Goal: Information Seeking & Learning: Understand process/instructions

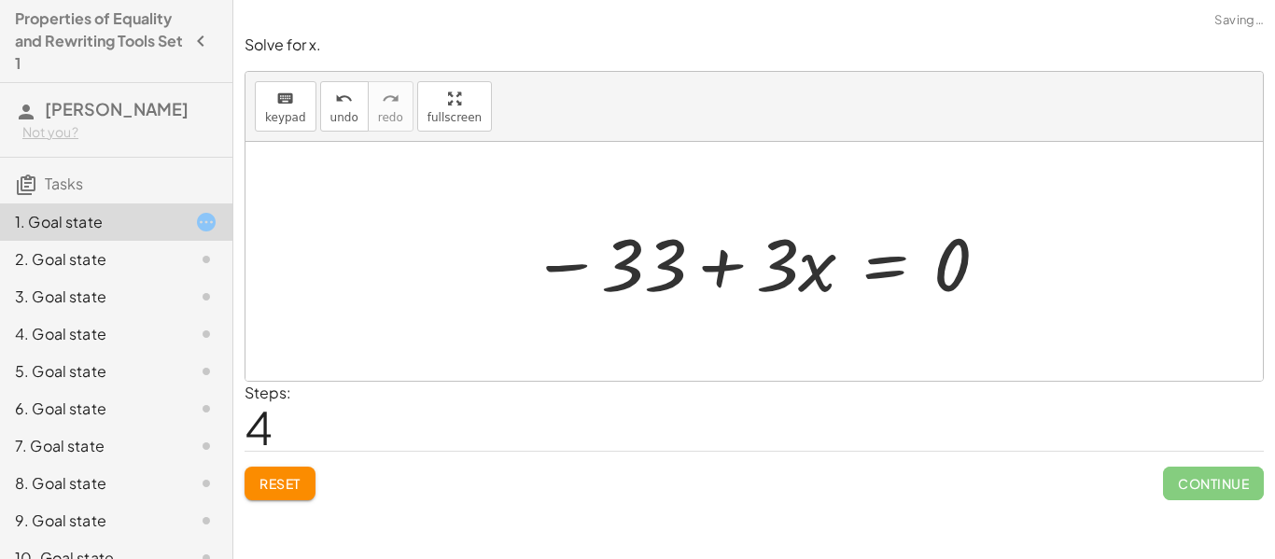
click at [277, 485] on span "Reset" at bounding box center [280, 483] width 41 height 17
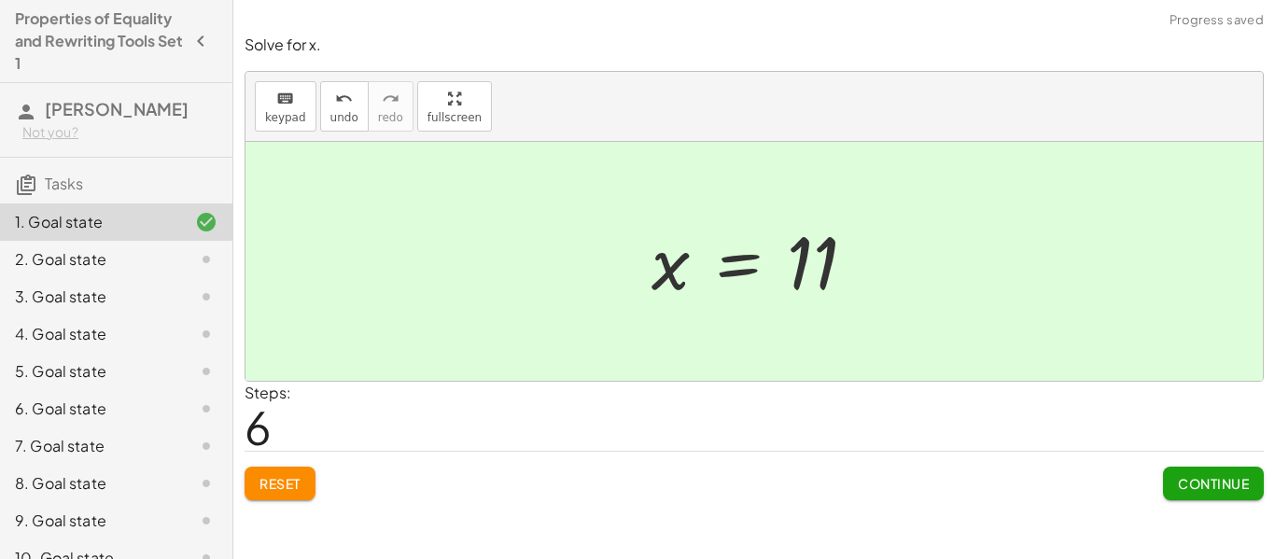
click at [1224, 473] on button "Continue" at bounding box center [1213, 484] width 101 height 34
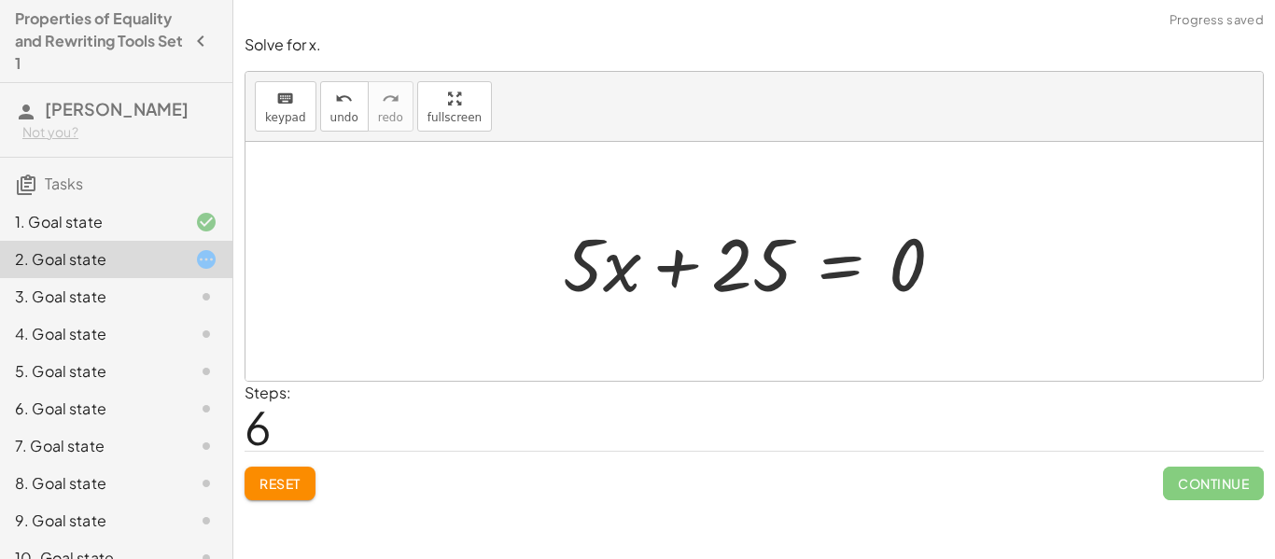
click at [251, 485] on button "Reset" at bounding box center [280, 484] width 71 height 34
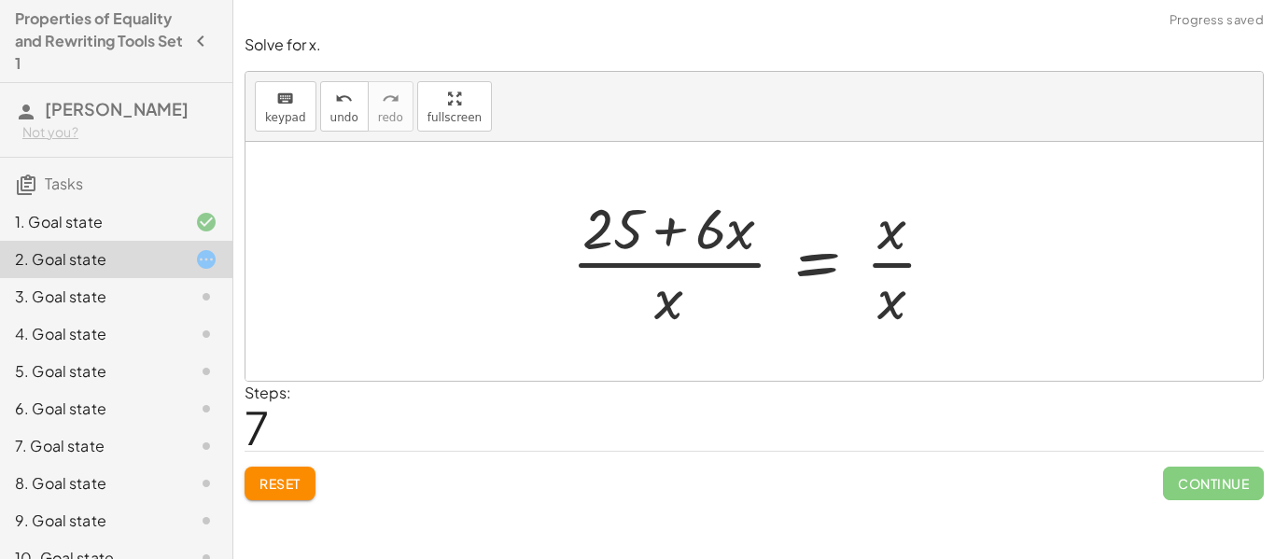
click at [310, 492] on button "Reset" at bounding box center [280, 484] width 71 height 34
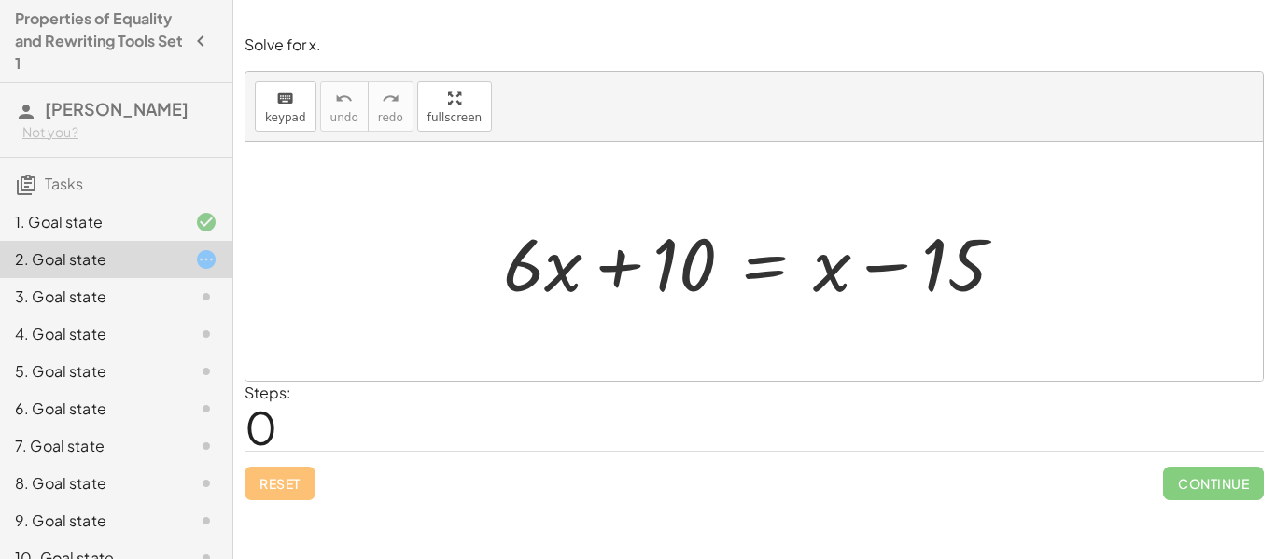
click at [159, 214] on div "1. Goal state" at bounding box center [90, 222] width 150 height 22
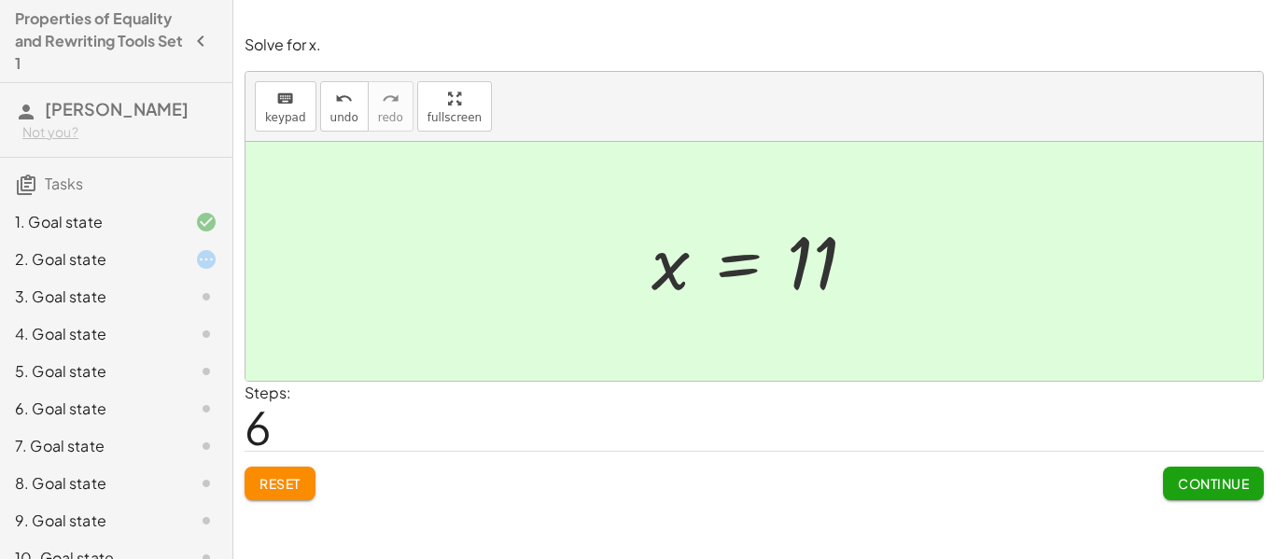
click at [274, 484] on span "Reset" at bounding box center [280, 483] width 41 height 17
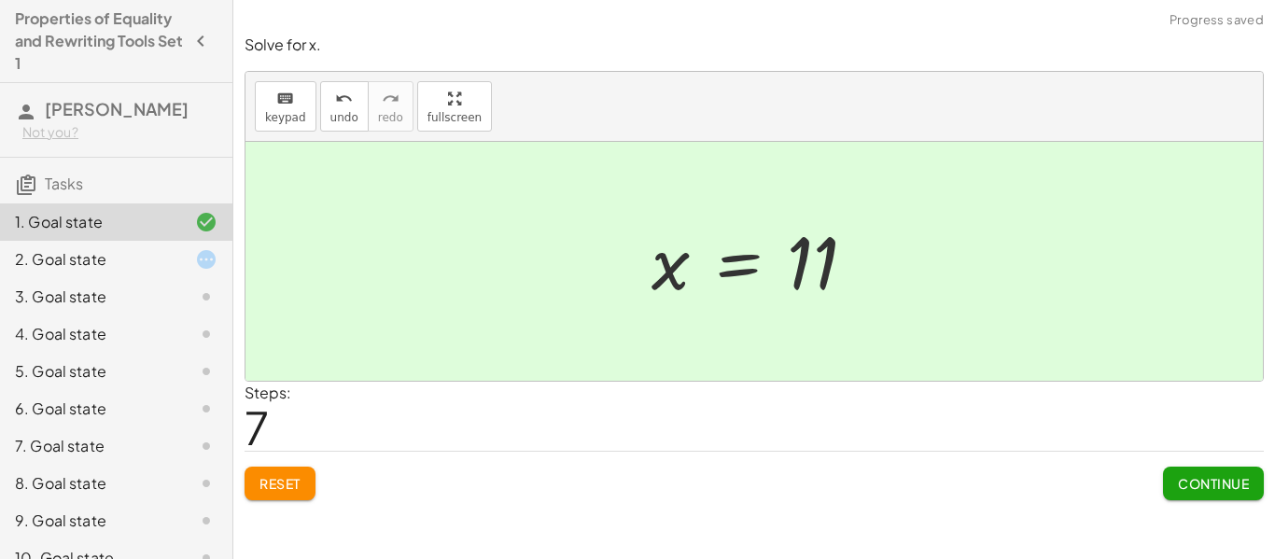
click at [1214, 475] on span "Continue" at bounding box center [1213, 483] width 71 height 17
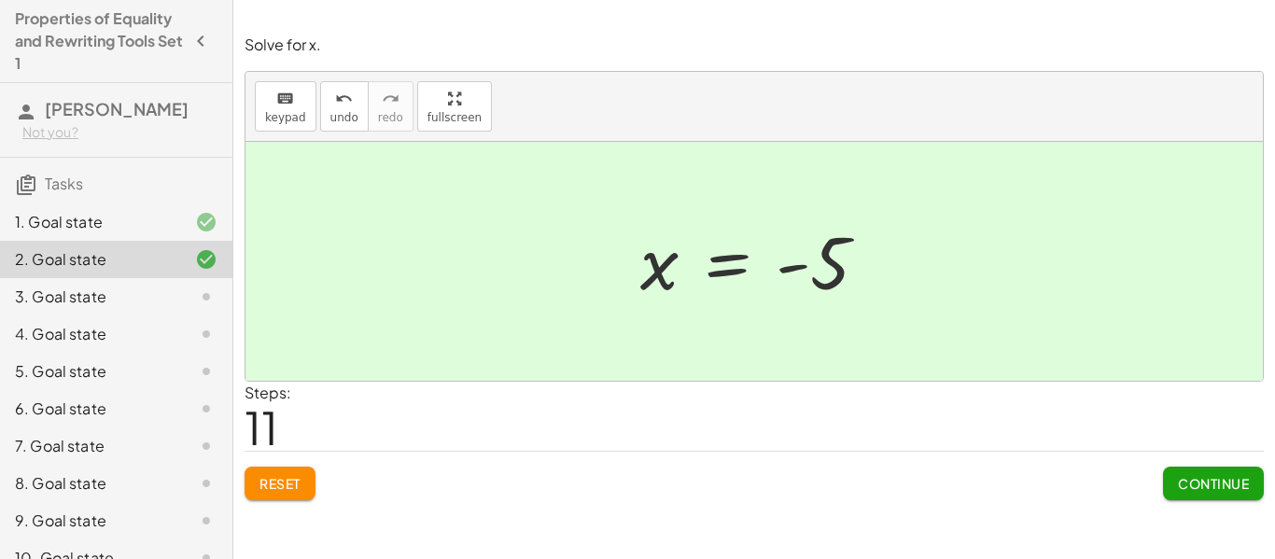
click at [1220, 472] on button "Continue" at bounding box center [1213, 484] width 101 height 34
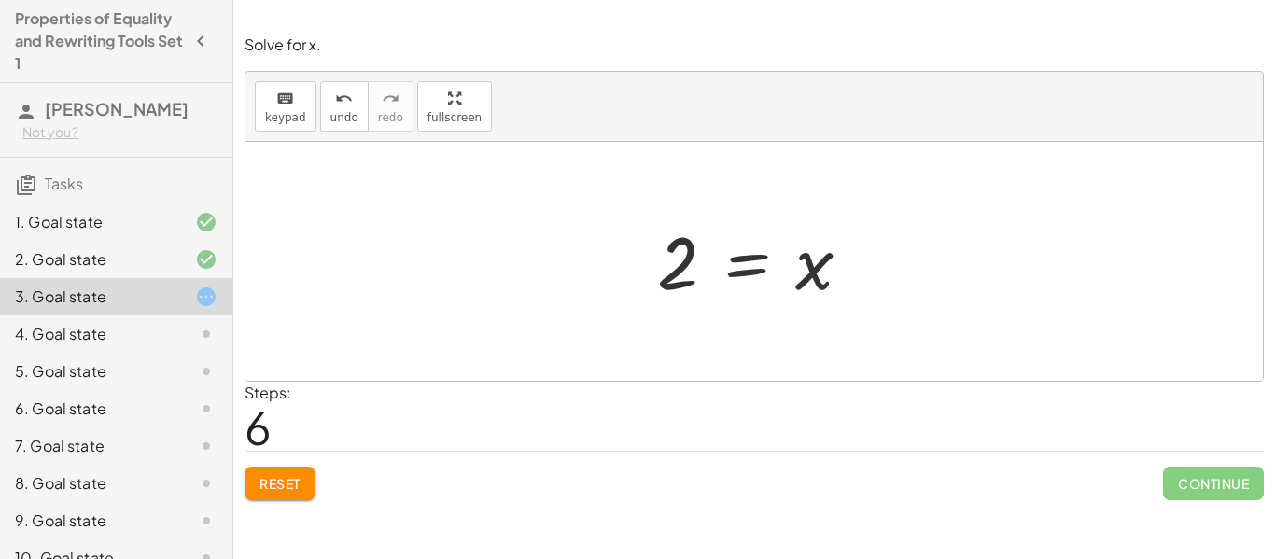
click at [149, 341] on div "4. Goal state" at bounding box center [90, 334] width 150 height 22
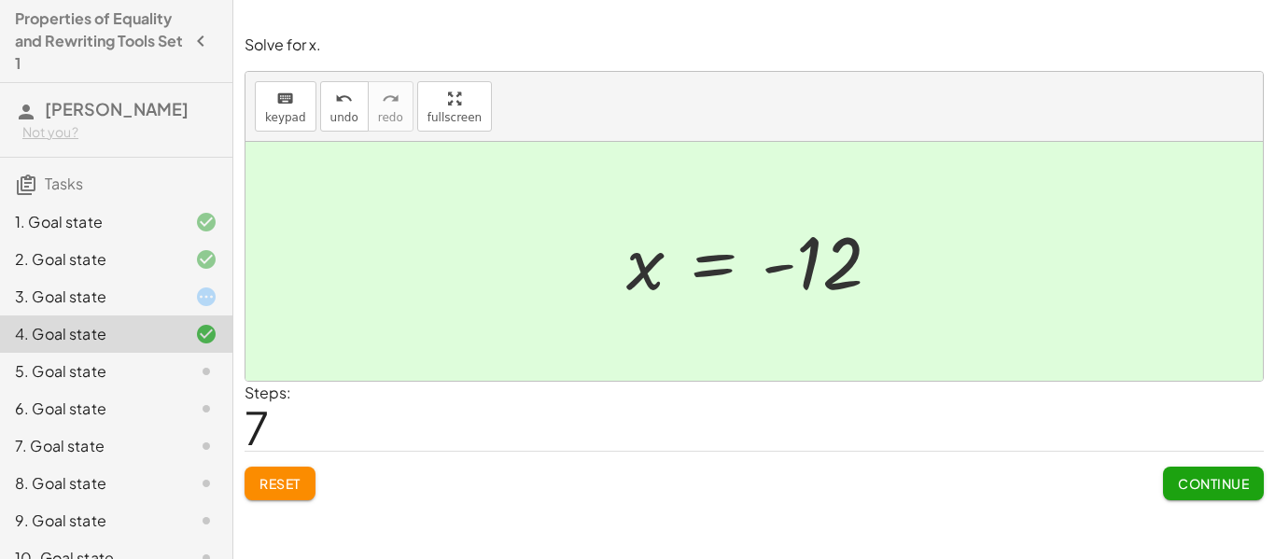
click at [1193, 484] on span "Continue" at bounding box center [1213, 483] width 71 height 17
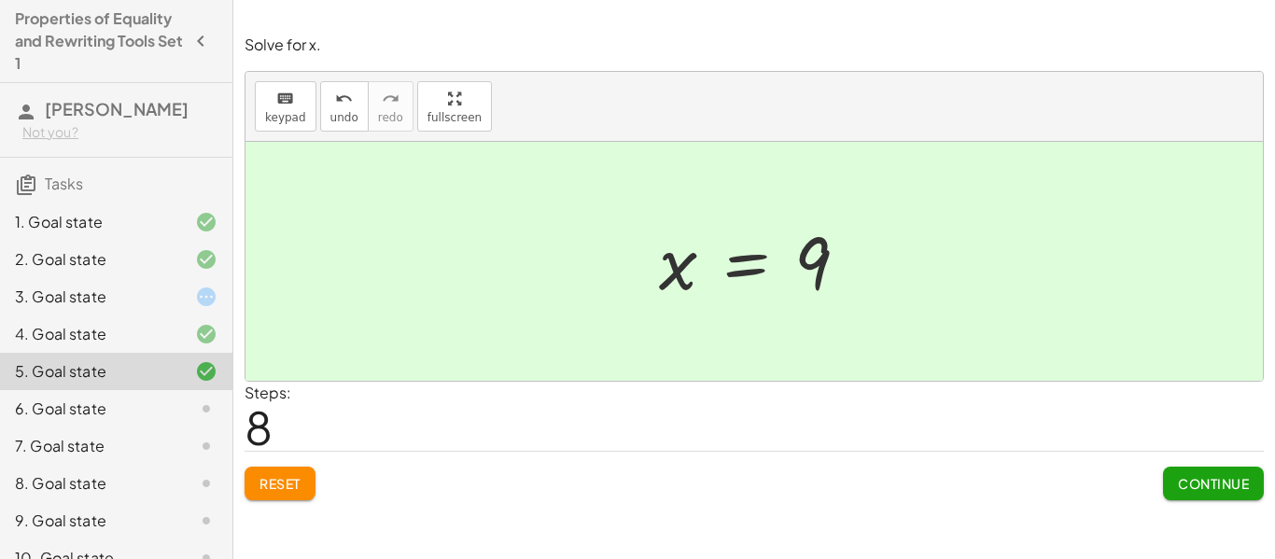
click at [1240, 493] on button "Continue" at bounding box center [1213, 484] width 101 height 34
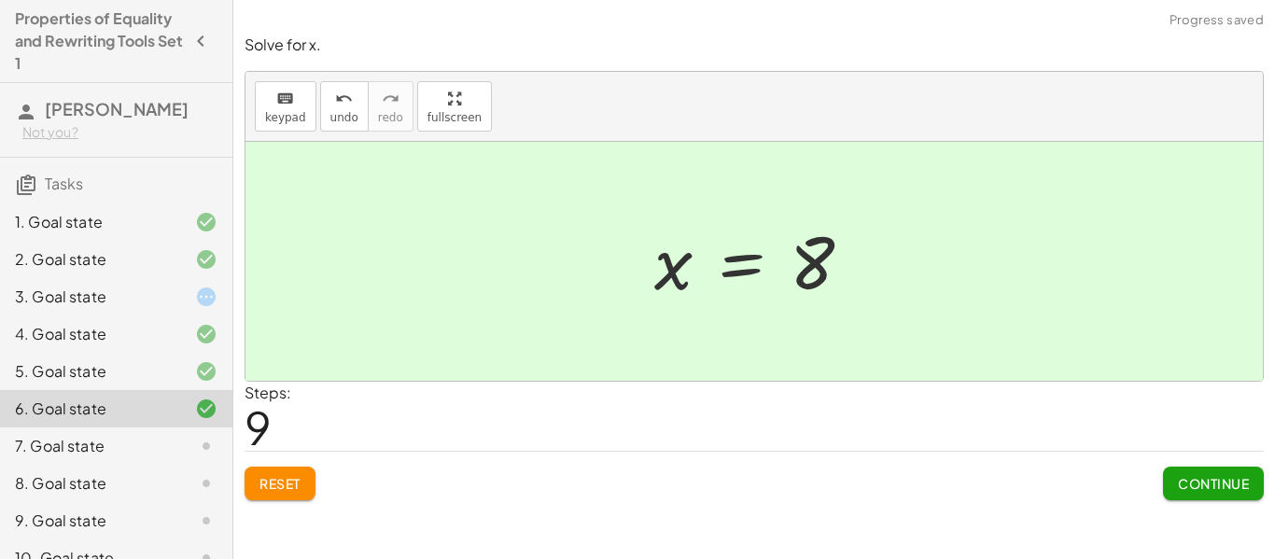
click at [1232, 395] on div "Steps: 9" at bounding box center [754, 416] width 1019 height 69
click at [1243, 473] on button "Continue" at bounding box center [1213, 484] width 101 height 34
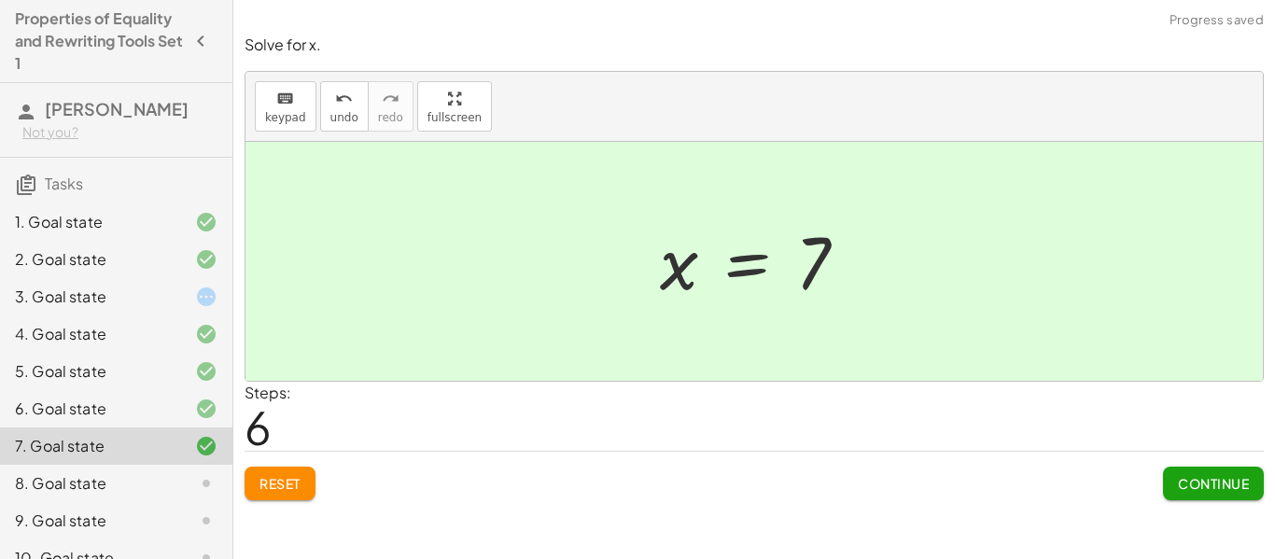
click at [1217, 476] on span "Continue" at bounding box center [1213, 483] width 71 height 17
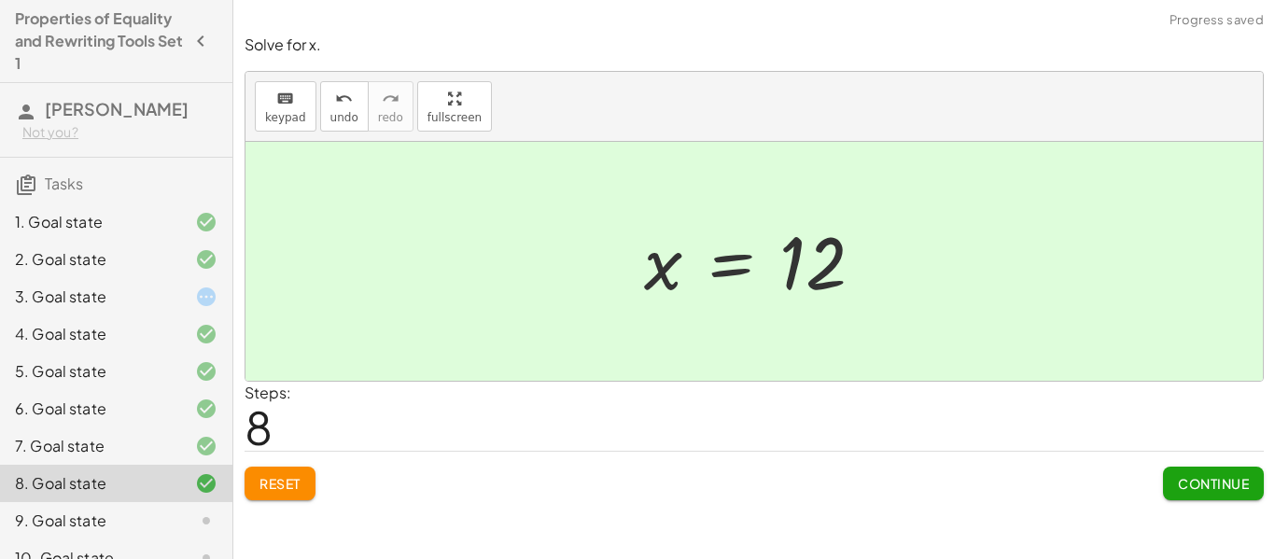
click at [1205, 471] on button "Continue" at bounding box center [1213, 484] width 101 height 34
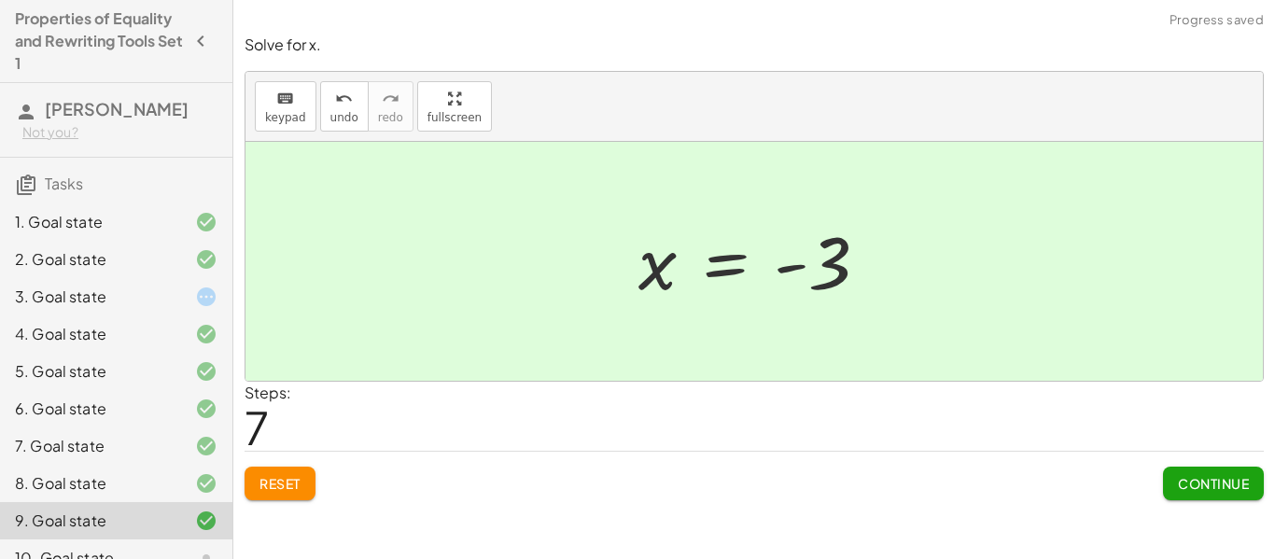
click at [1210, 485] on span "Continue" at bounding box center [1213, 483] width 71 height 17
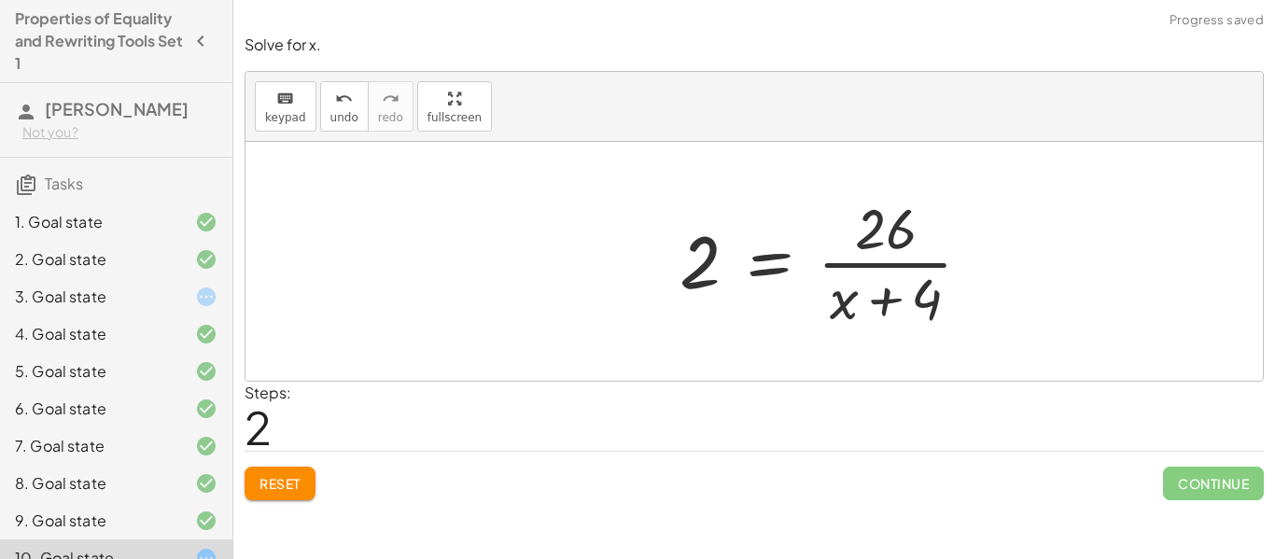
click at [301, 471] on button "Reset" at bounding box center [280, 484] width 71 height 34
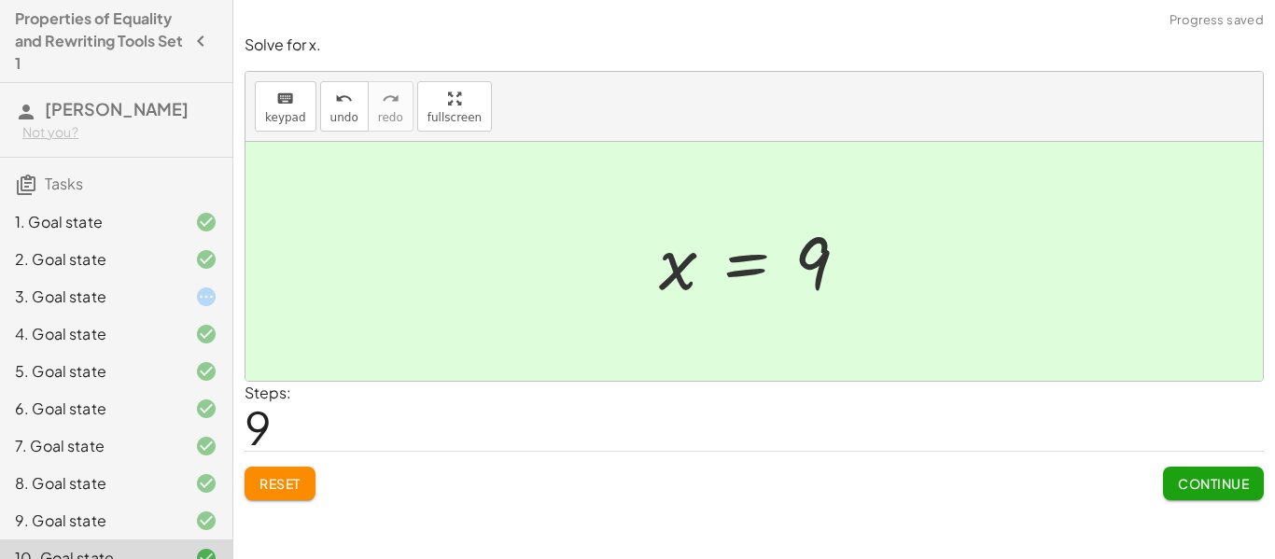
click at [1232, 476] on span "Continue" at bounding box center [1213, 483] width 71 height 17
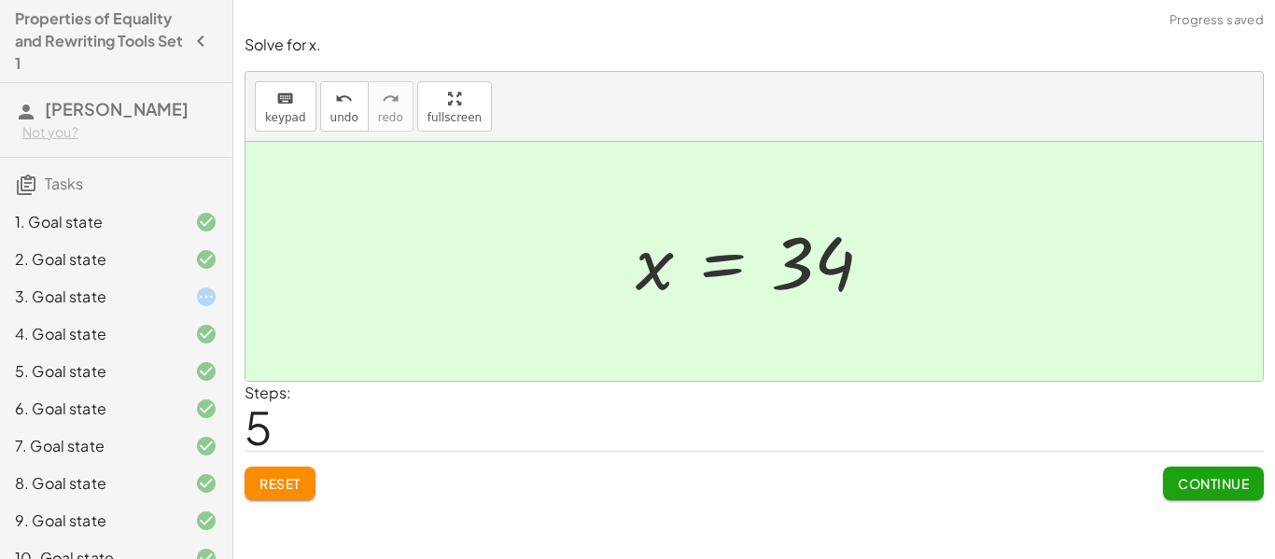
click at [1205, 482] on span "Continue" at bounding box center [1213, 483] width 71 height 17
click at [1178, 472] on button "Continue" at bounding box center [1213, 484] width 101 height 34
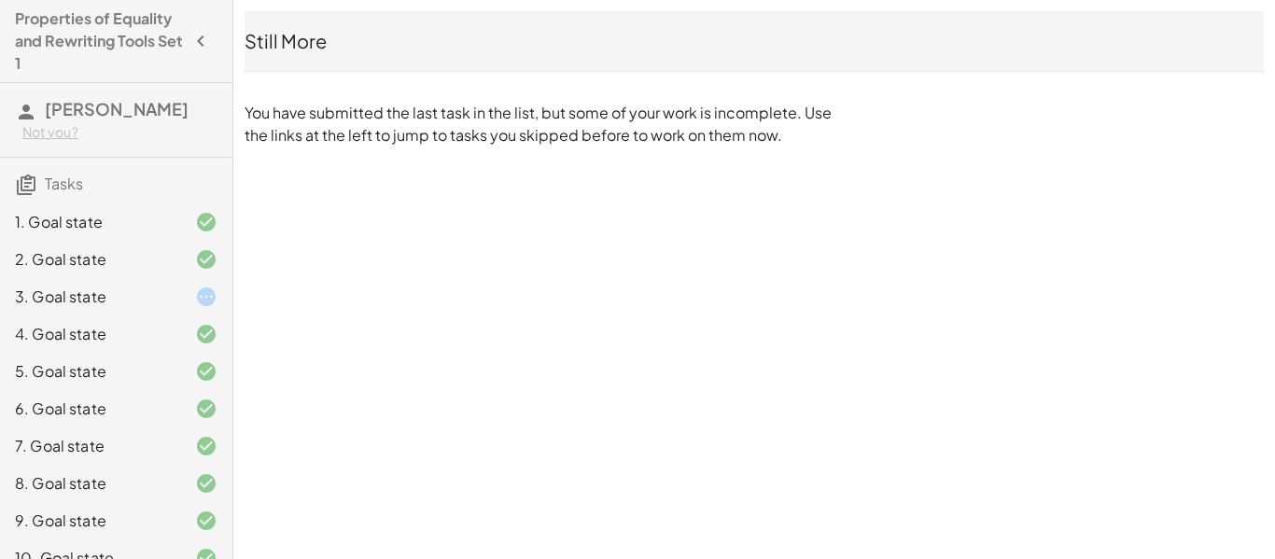
click at [208, 301] on icon at bounding box center [206, 297] width 22 height 22
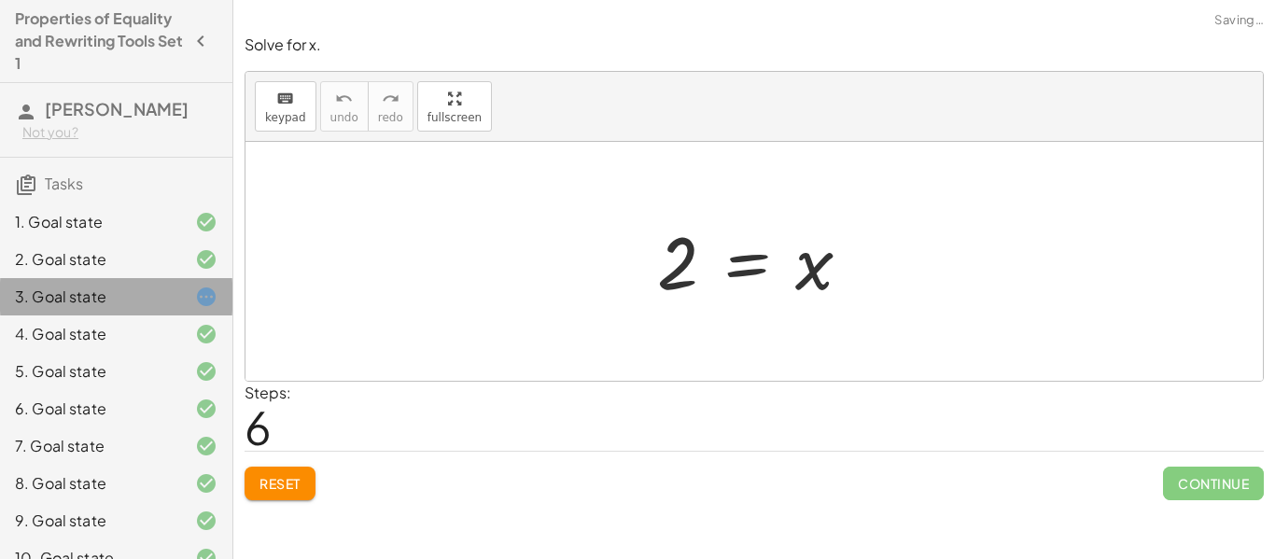
click at [161, 288] on div "3. Goal state" at bounding box center [90, 297] width 150 height 22
